Goal: Information Seeking & Learning: Compare options

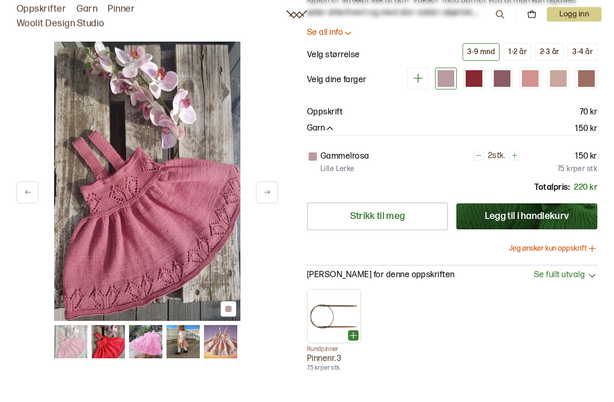
scroll to position [87, 0]
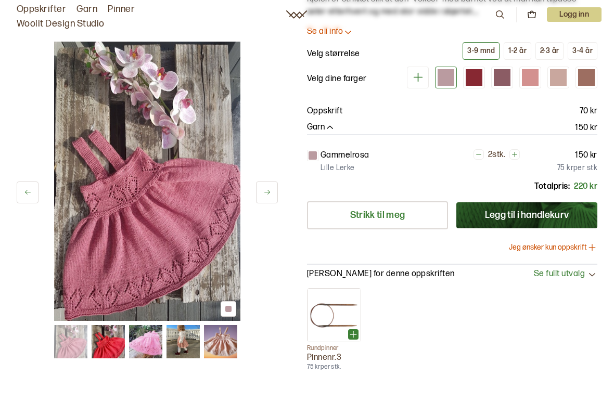
click at [482, 85] on div at bounding box center [474, 77] width 17 height 17
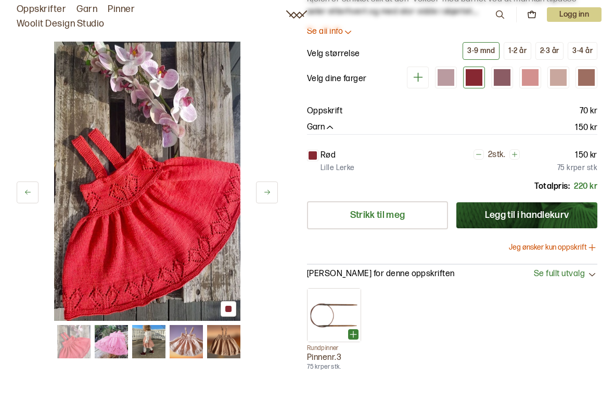
click at [506, 83] on div at bounding box center [502, 77] width 17 height 17
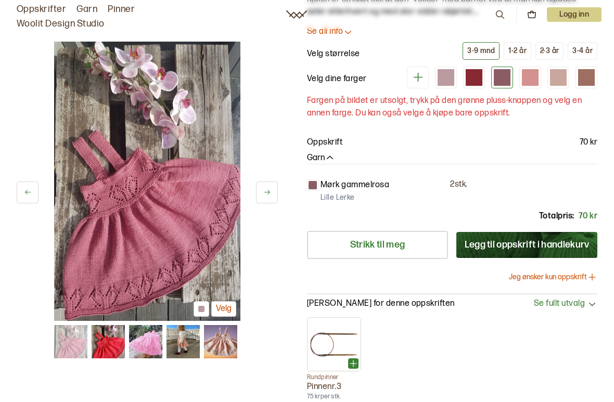
click at [452, 85] on div at bounding box center [446, 77] width 17 height 17
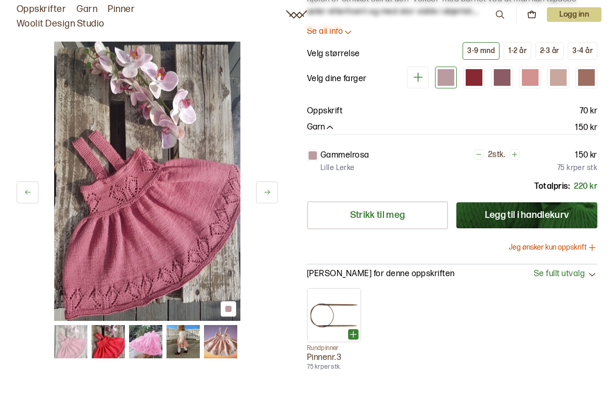
click at [538, 78] on div at bounding box center [530, 77] width 17 height 17
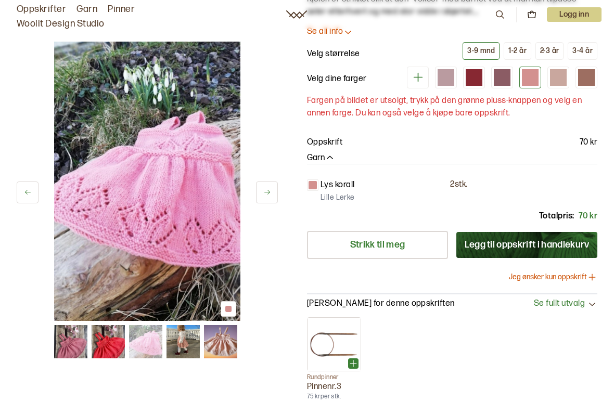
click at [563, 79] on div at bounding box center [558, 77] width 17 height 17
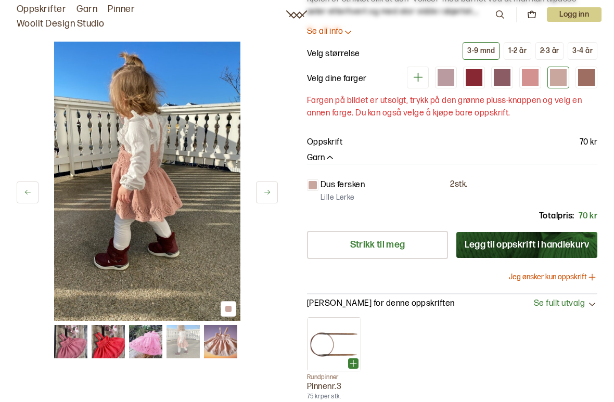
click at [589, 78] on div at bounding box center [586, 77] width 17 height 17
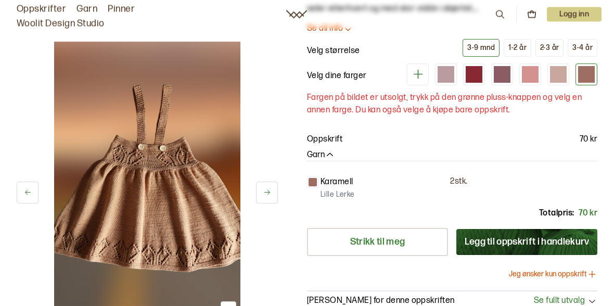
scroll to position [80, 0]
